Goal: Information Seeking & Learning: Learn about a topic

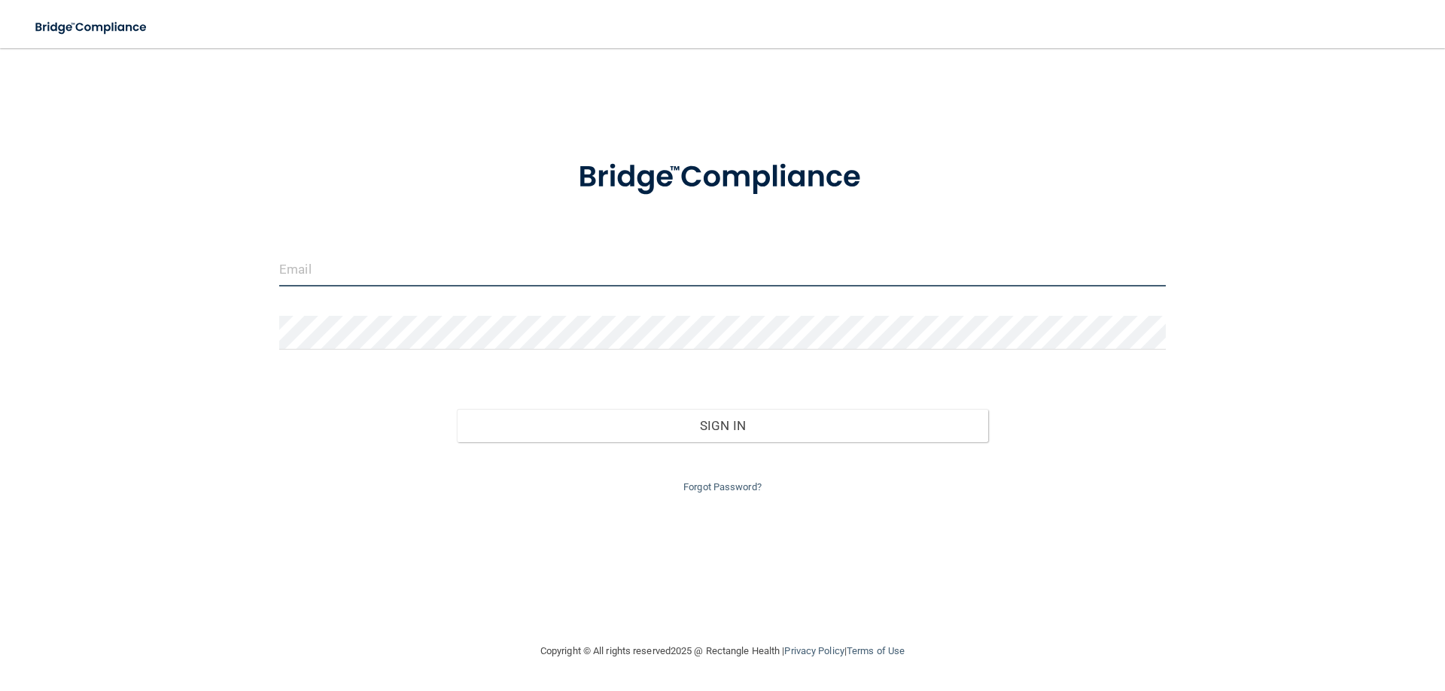
click at [378, 265] on input "email" at bounding box center [722, 270] width 886 height 34
type input "[PERSON_NAME][EMAIL_ADDRESS][DOMAIN_NAME]"
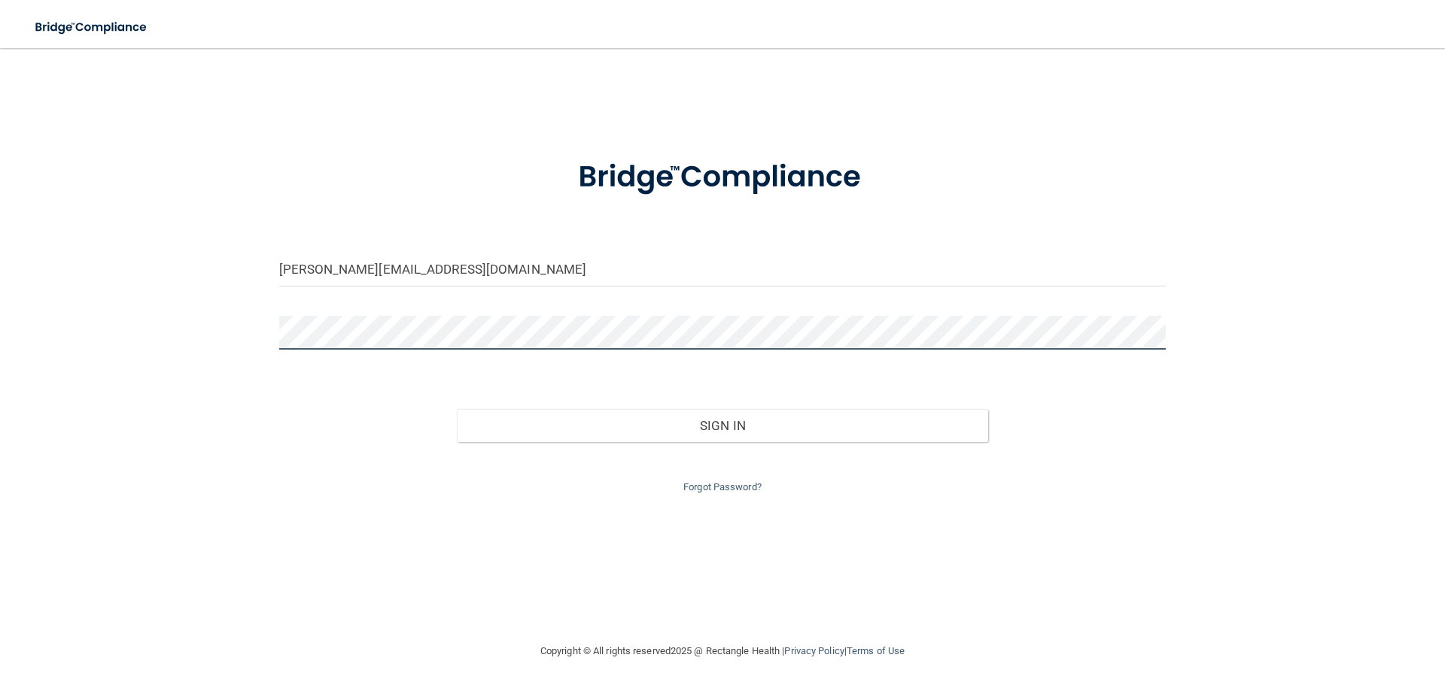
click at [457, 409] on button "Sign In" at bounding box center [723, 425] width 532 height 33
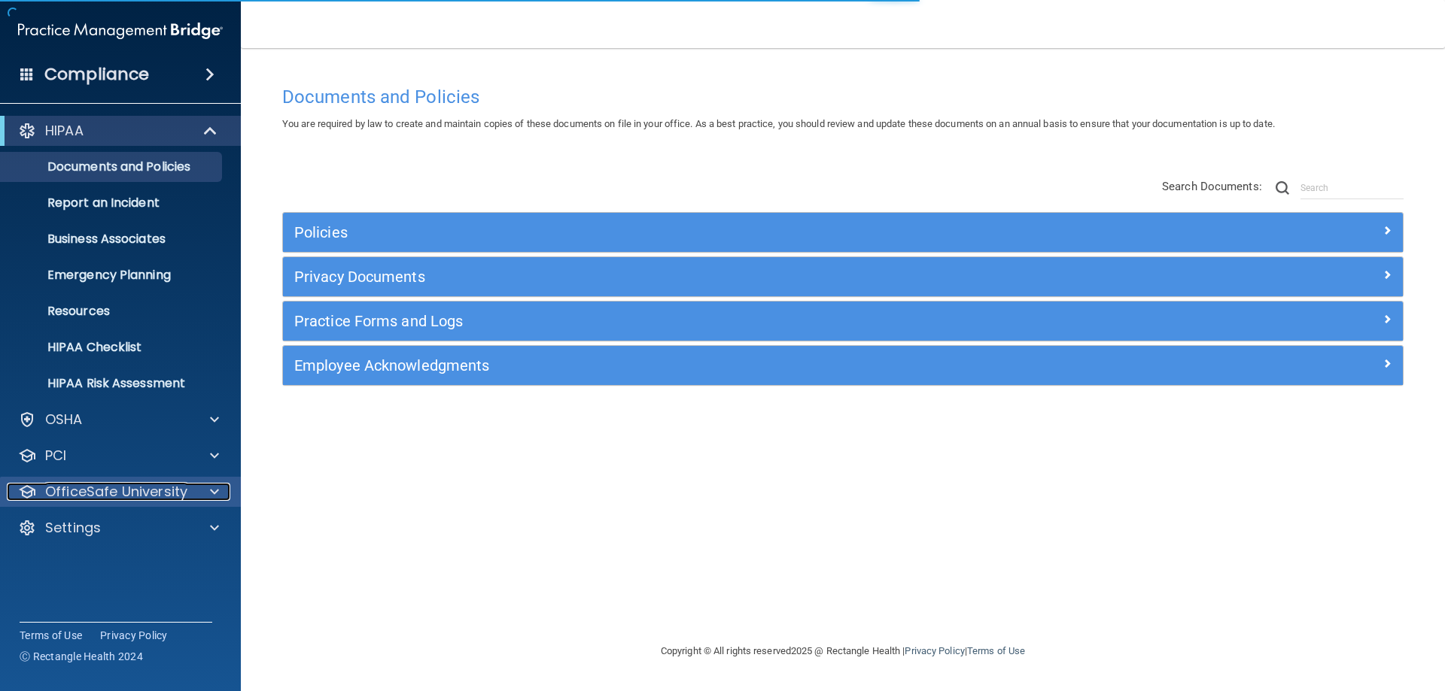
click at [129, 481] on div "OfficeSafe University" at bounding box center [121, 492] width 242 height 30
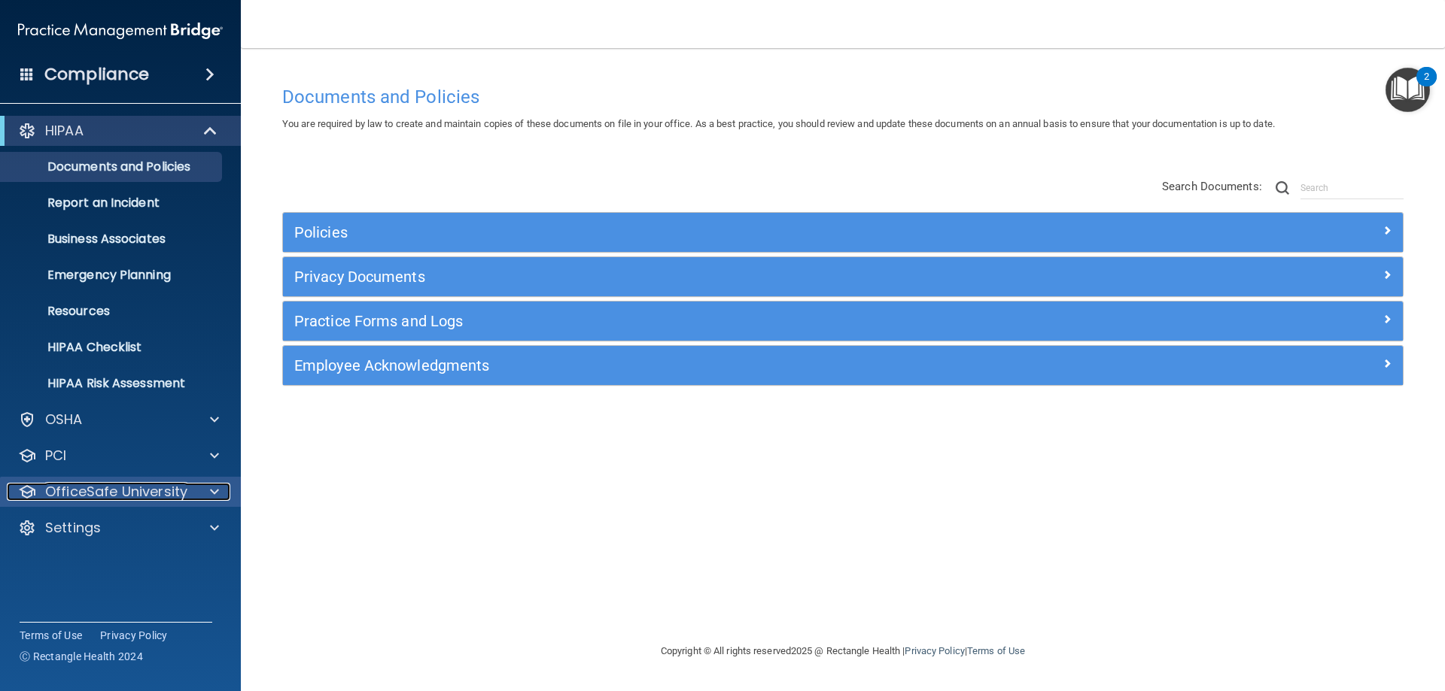
click at [87, 488] on p "OfficeSafe University" at bounding box center [116, 492] width 142 height 18
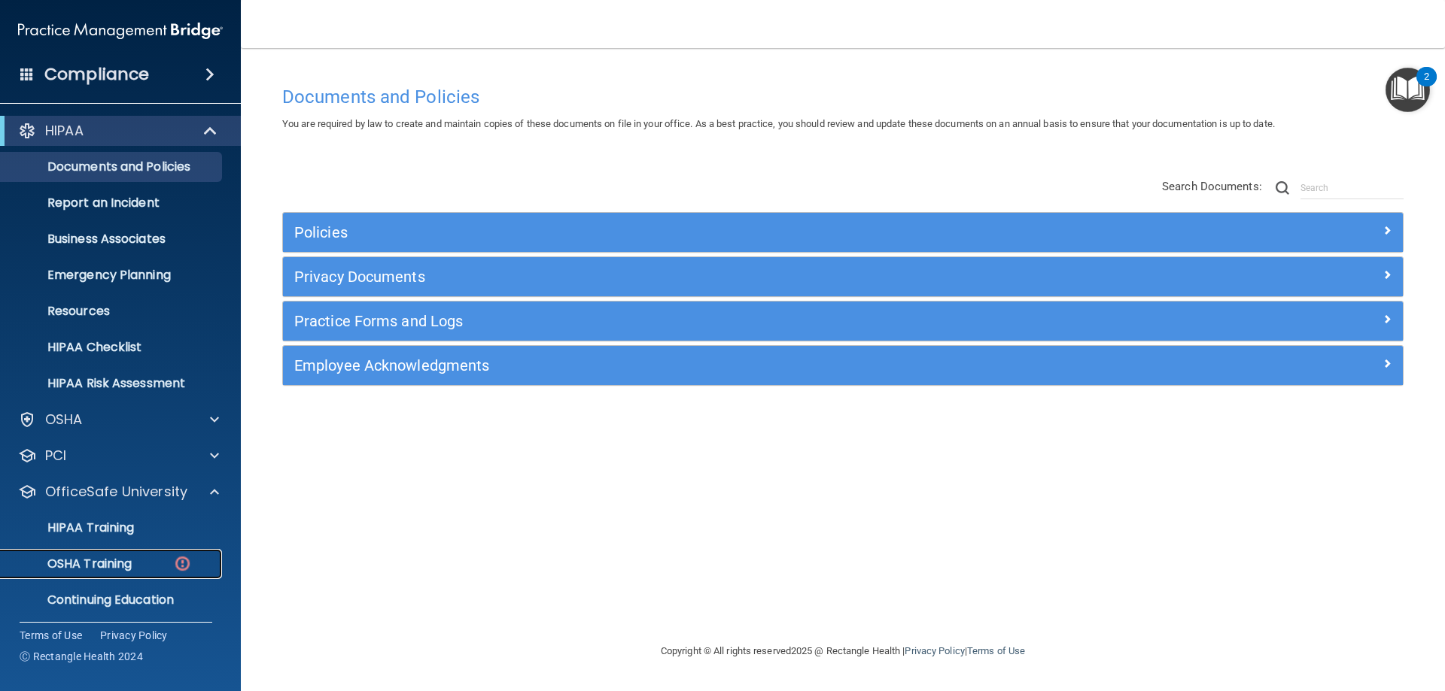
click at [88, 559] on p "OSHA Training" at bounding box center [71, 564] width 122 height 15
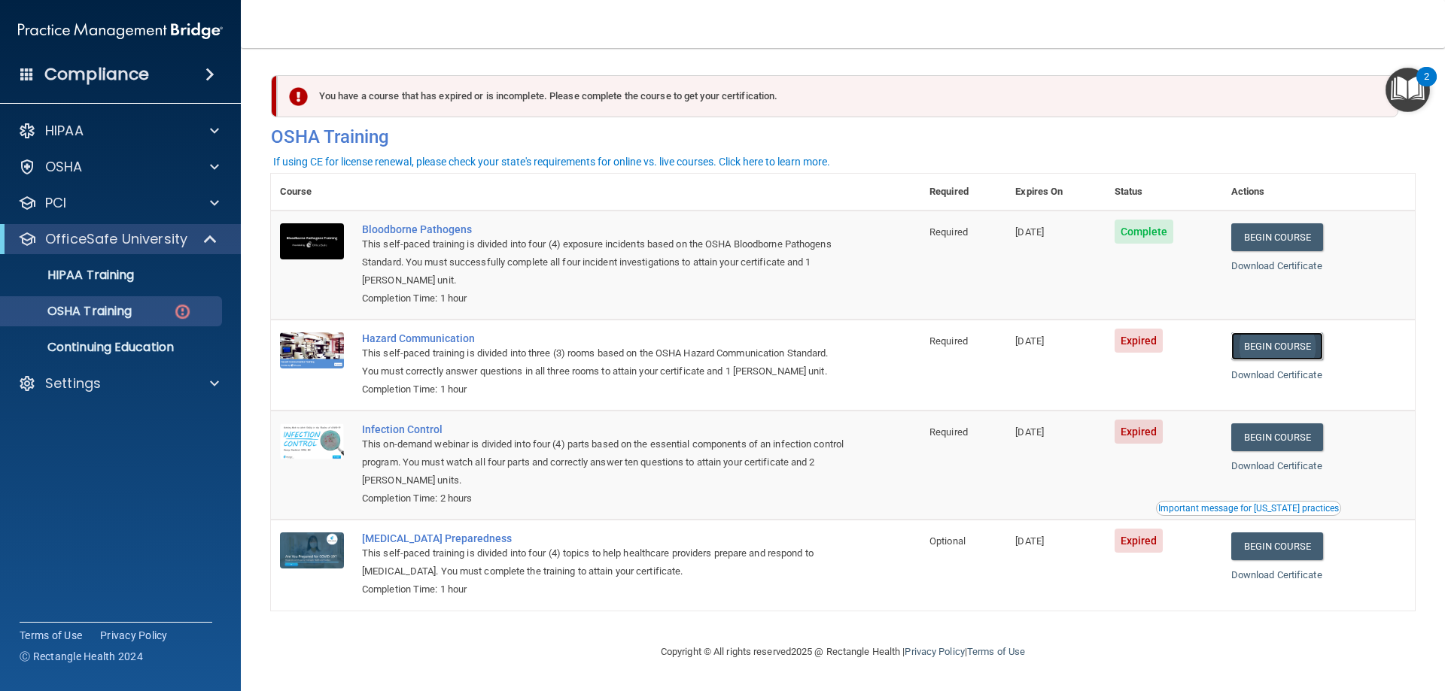
click at [1278, 348] on link "Begin Course" at bounding box center [1277, 347] width 92 height 28
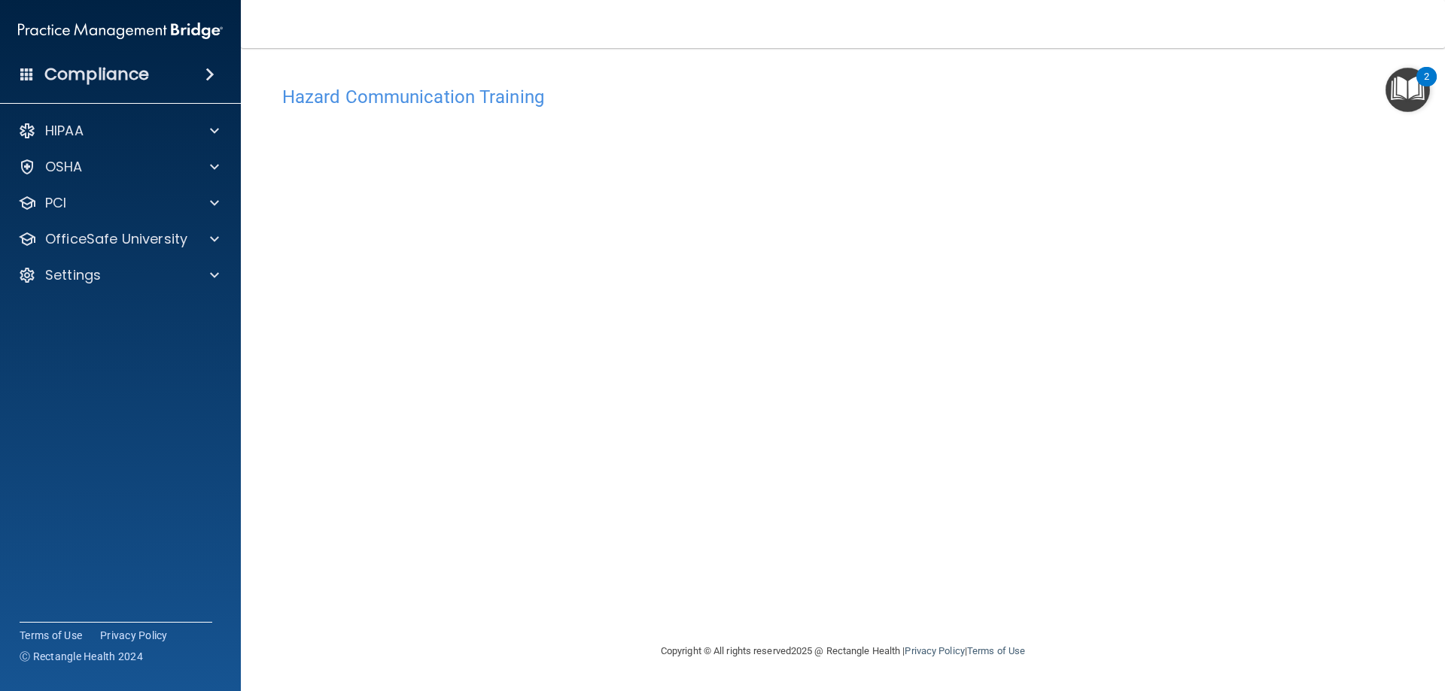
click at [530, 32] on nav "Toggle navigation Shea Tatsumi shea@hollidayortho.com Manage My Enterprise Holl…" at bounding box center [843, 24] width 1204 height 48
click at [105, 241] on p "OfficeSafe University" at bounding box center [116, 239] width 142 height 18
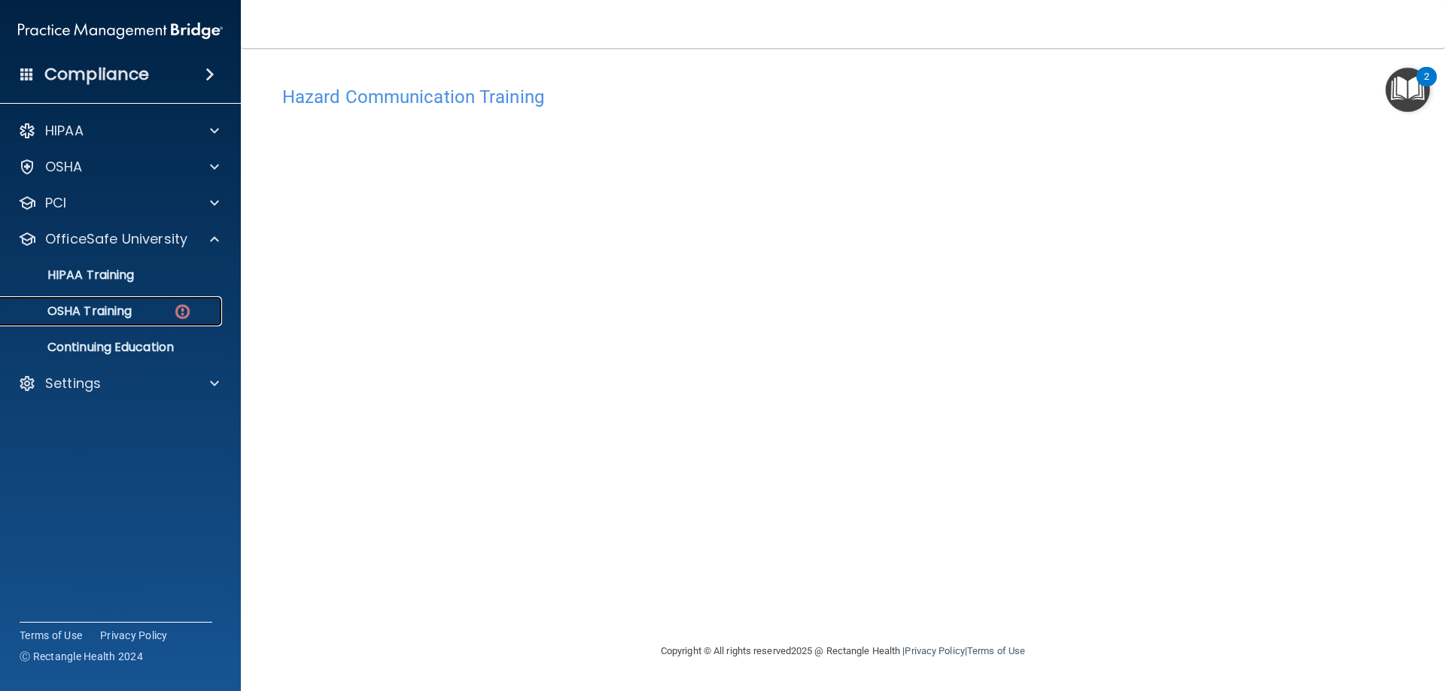
click at [108, 309] on p "OSHA Training" at bounding box center [71, 311] width 122 height 15
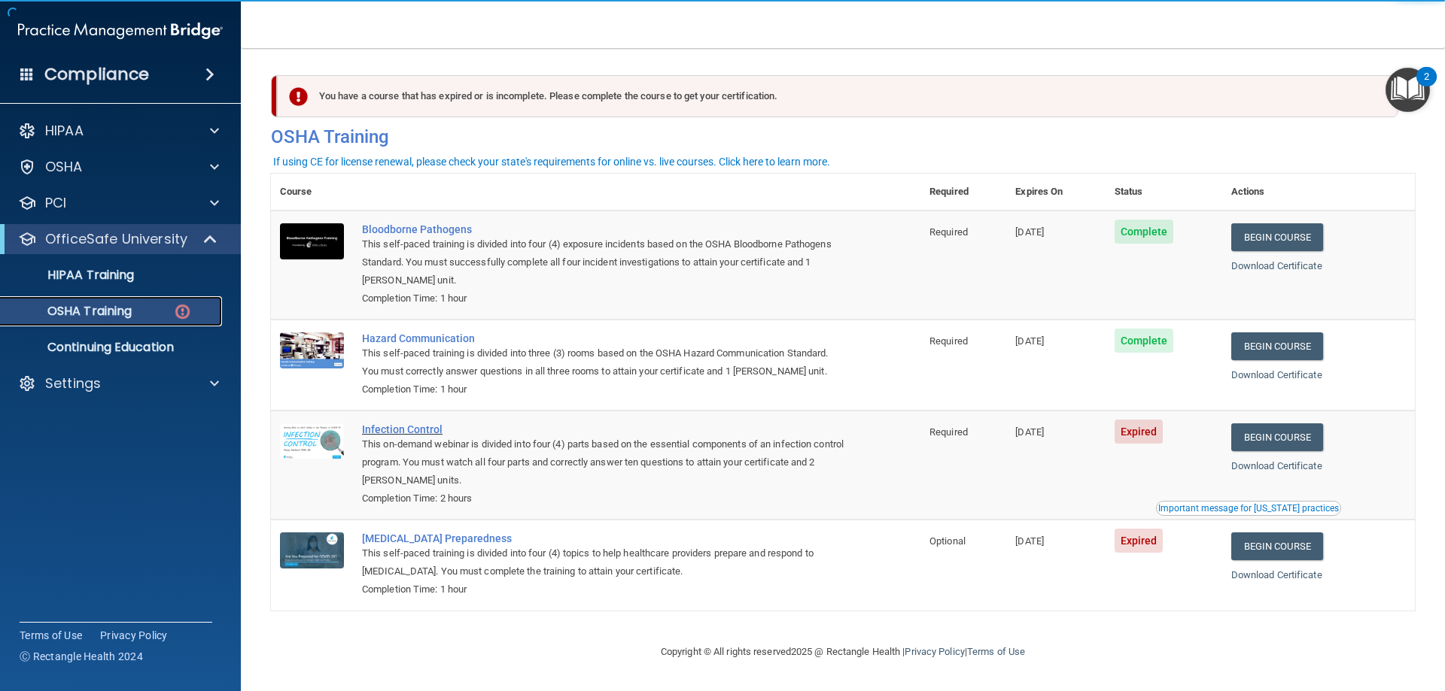
scroll to position [1, 0]
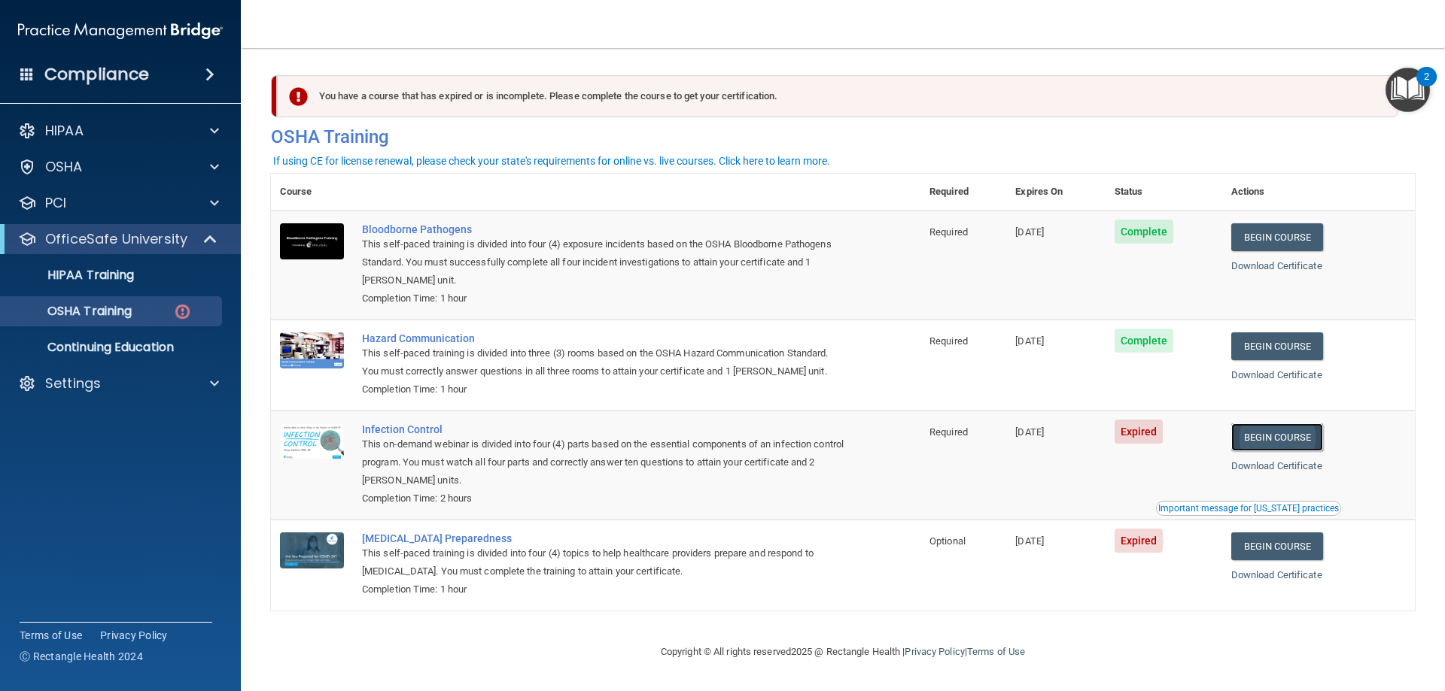
click at [1320, 438] on link "Begin Course" at bounding box center [1277, 438] width 92 height 28
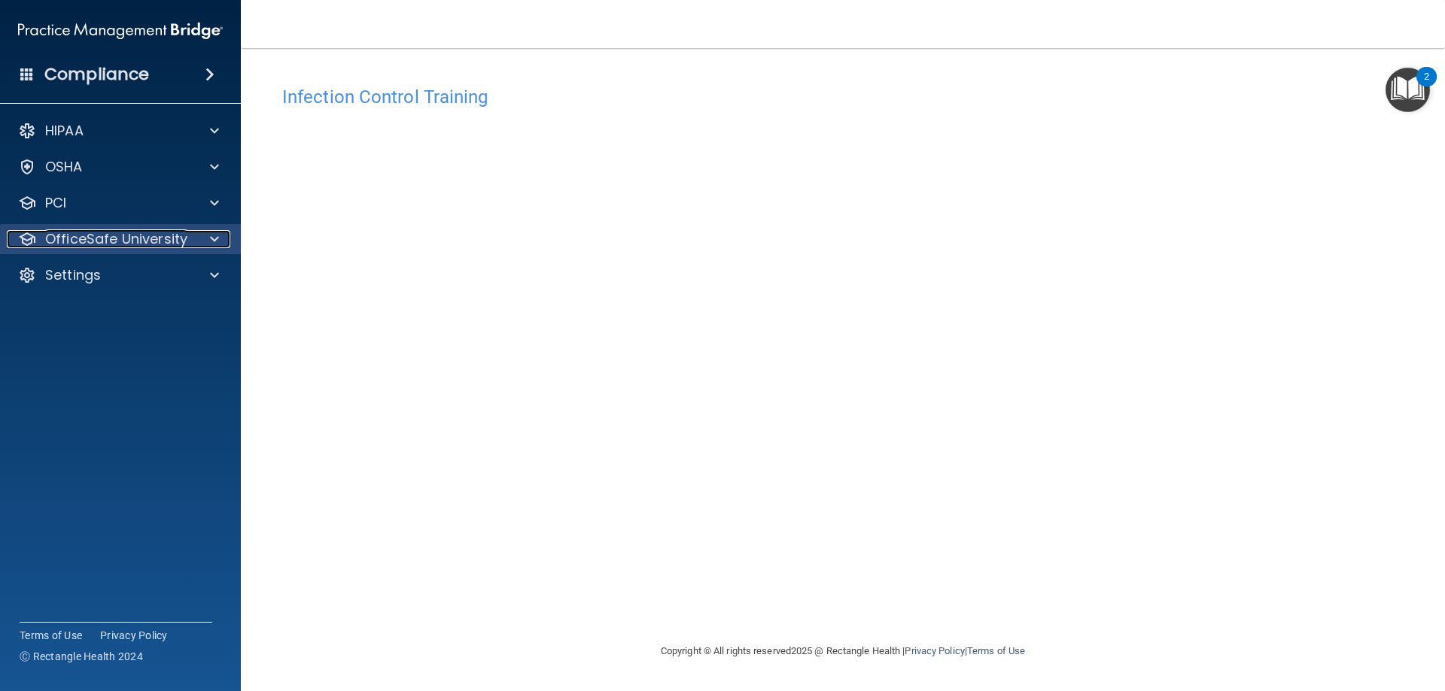
click at [87, 238] on p "OfficeSafe University" at bounding box center [116, 239] width 142 height 18
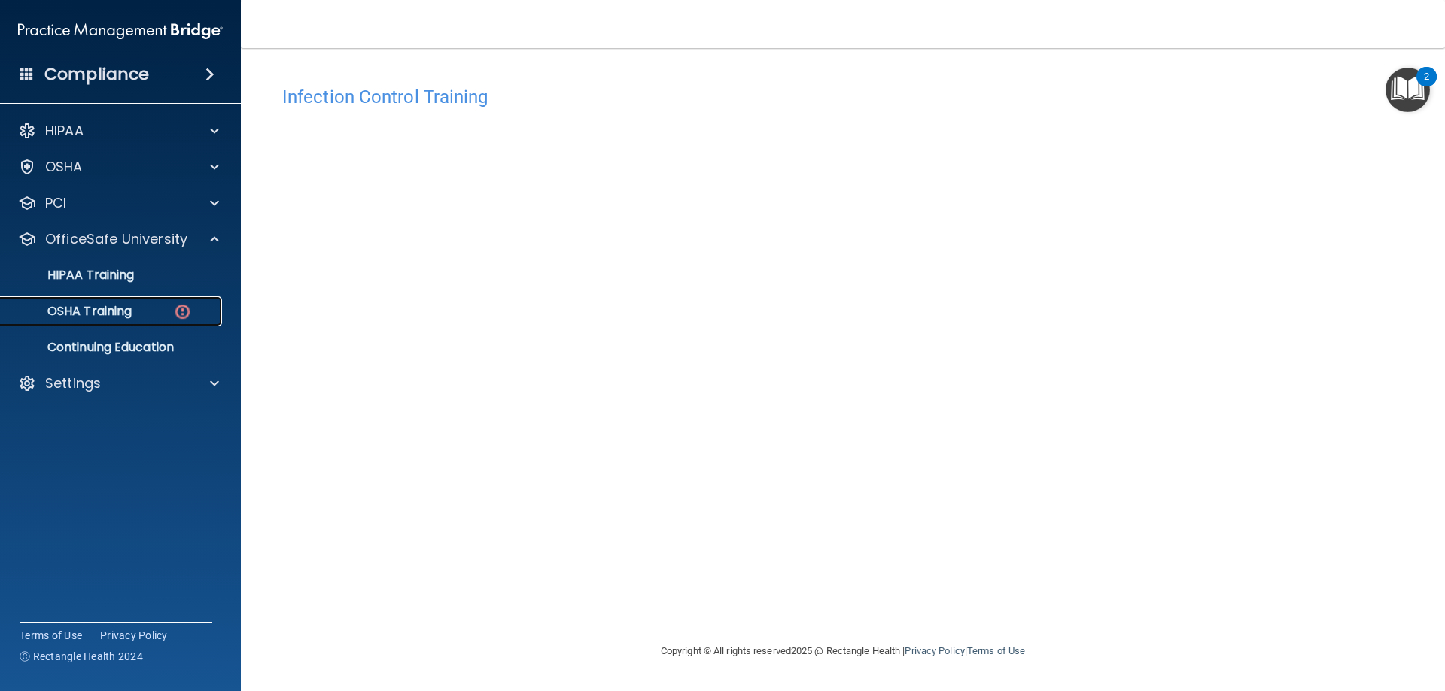
click at [90, 307] on p "OSHA Training" at bounding box center [71, 311] width 122 height 15
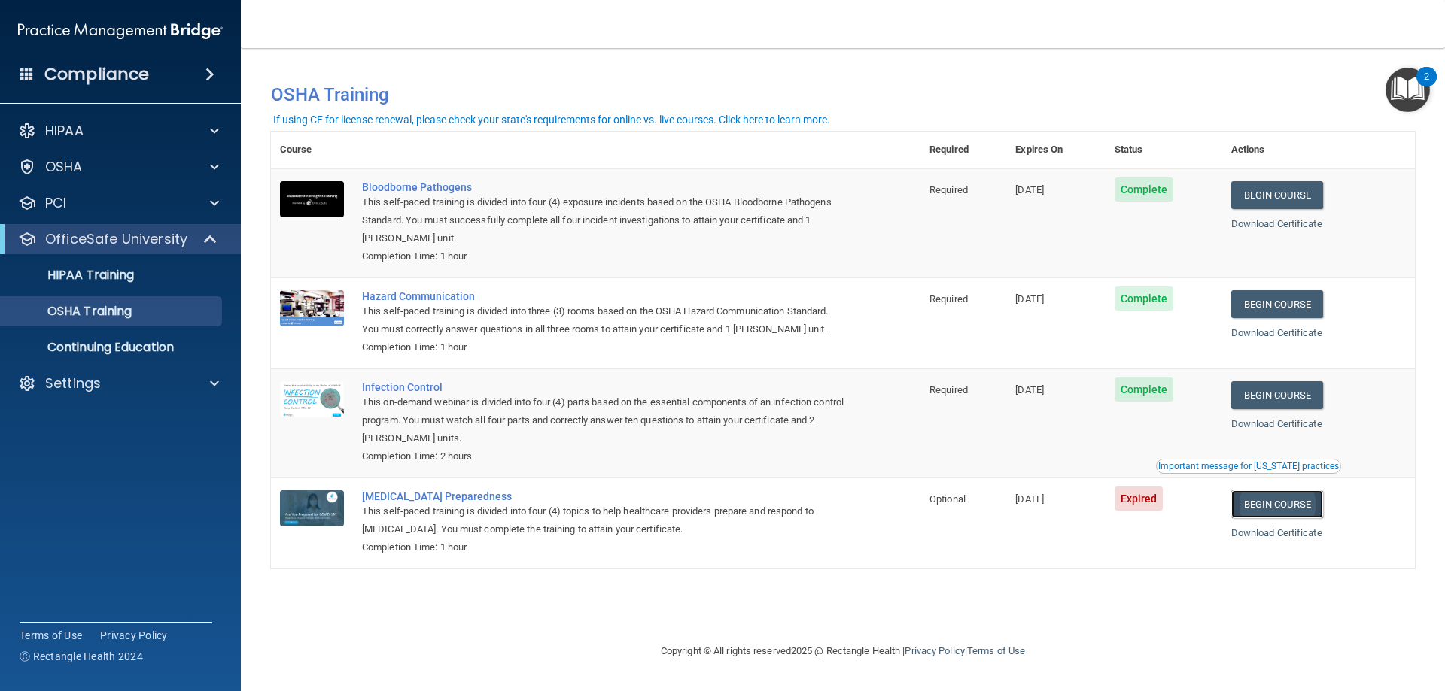
click at [1293, 506] on link "Begin Course" at bounding box center [1277, 505] width 92 height 28
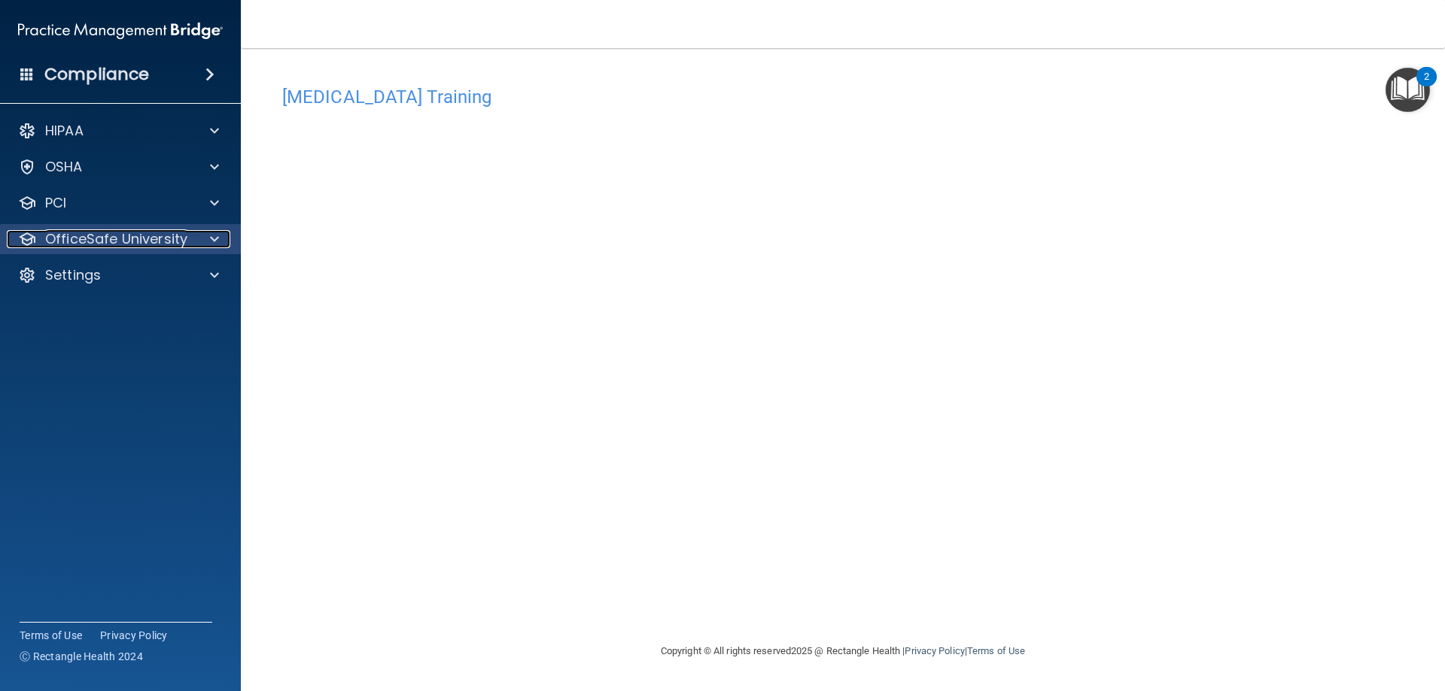
click at [123, 242] on p "OfficeSafe University" at bounding box center [116, 239] width 142 height 18
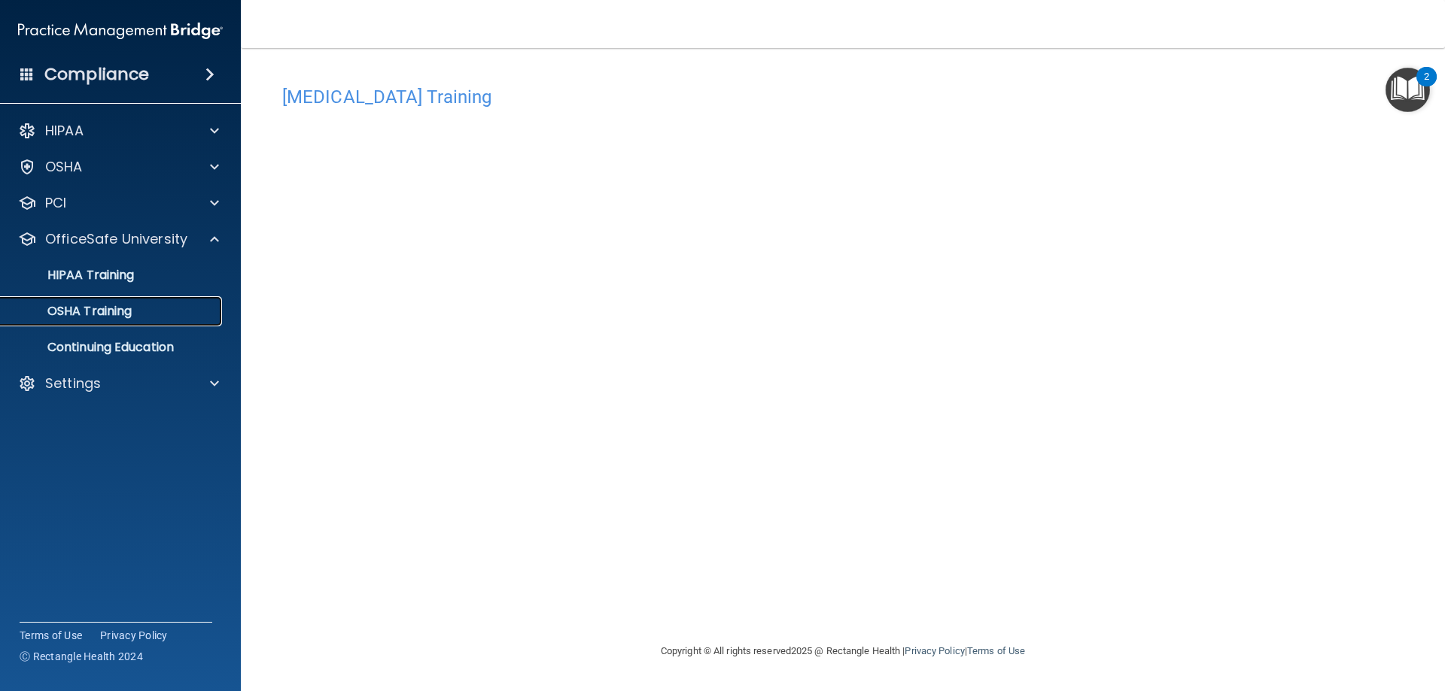
click at [111, 314] on p "OSHA Training" at bounding box center [71, 311] width 122 height 15
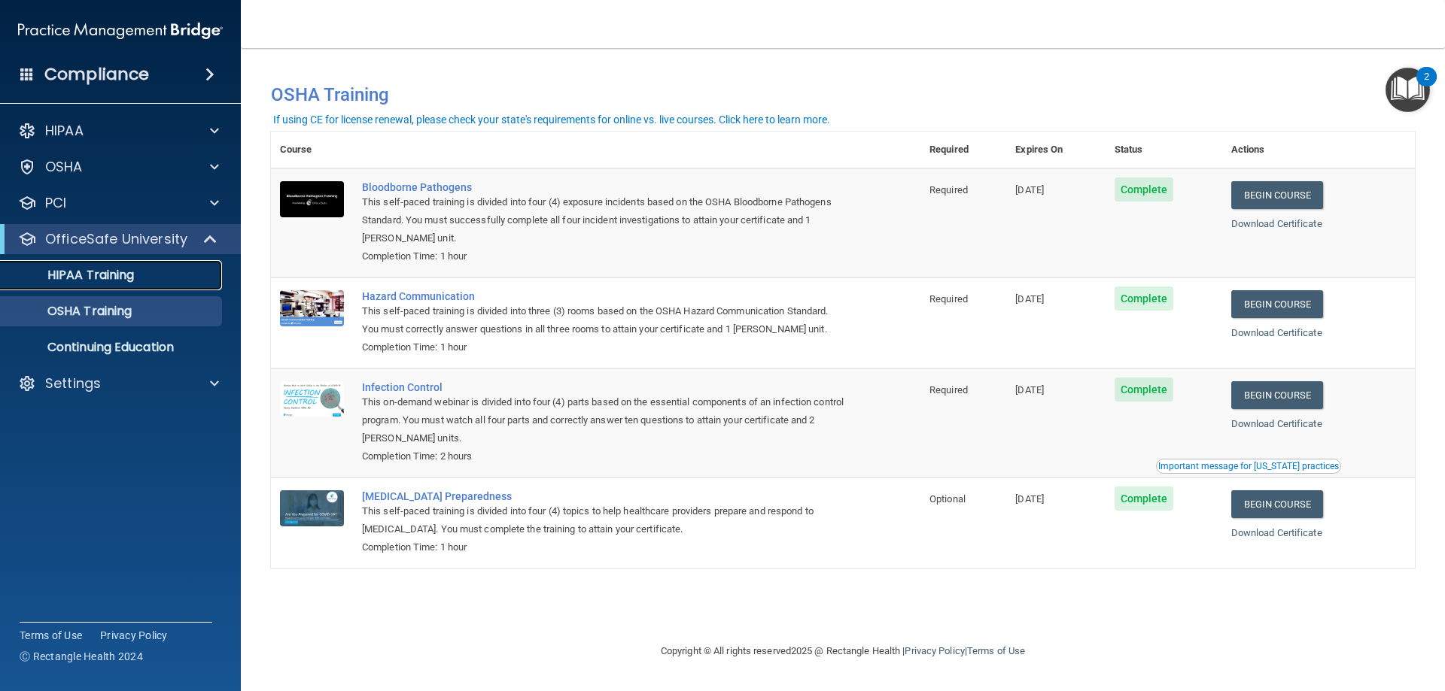
click at [73, 278] on p "HIPAA Training" at bounding box center [72, 275] width 124 height 15
